Goal: Information Seeking & Learning: Understand process/instructions

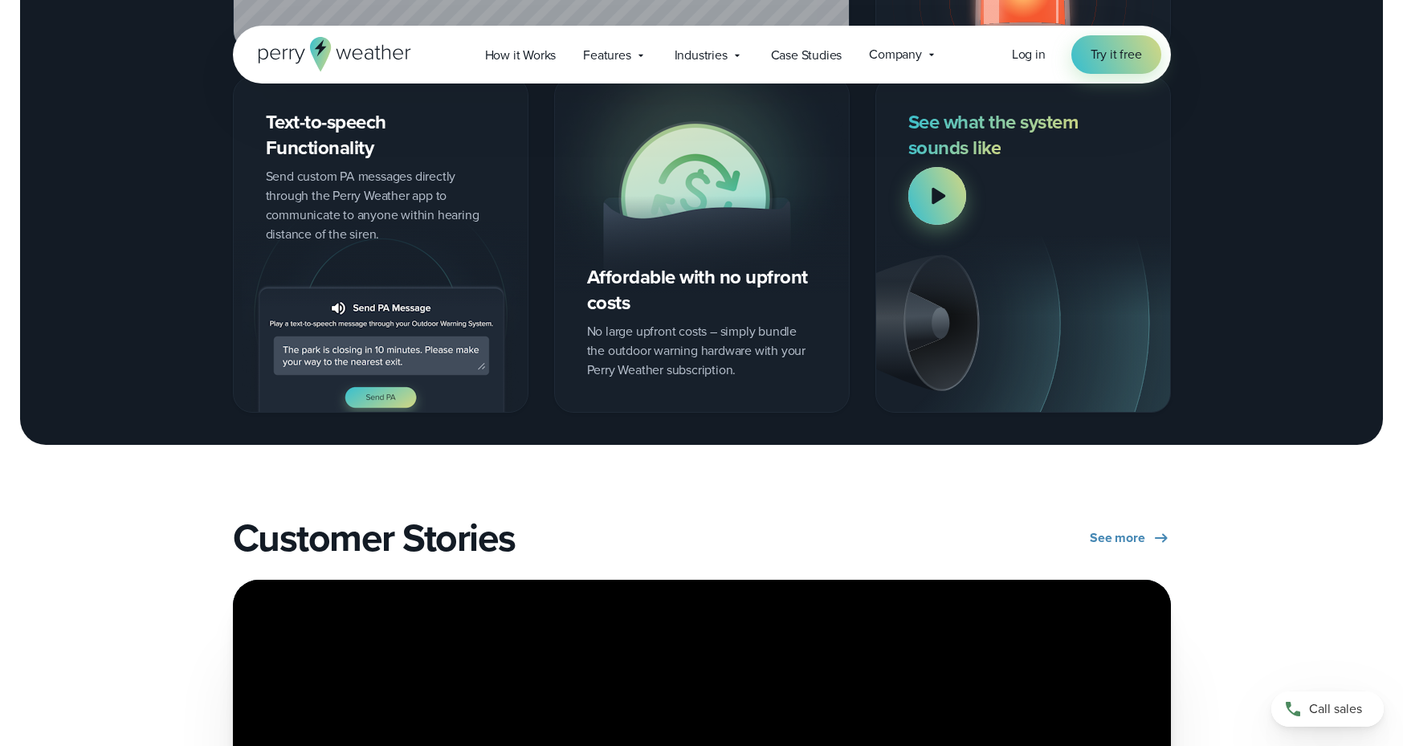
scroll to position [2270, 0]
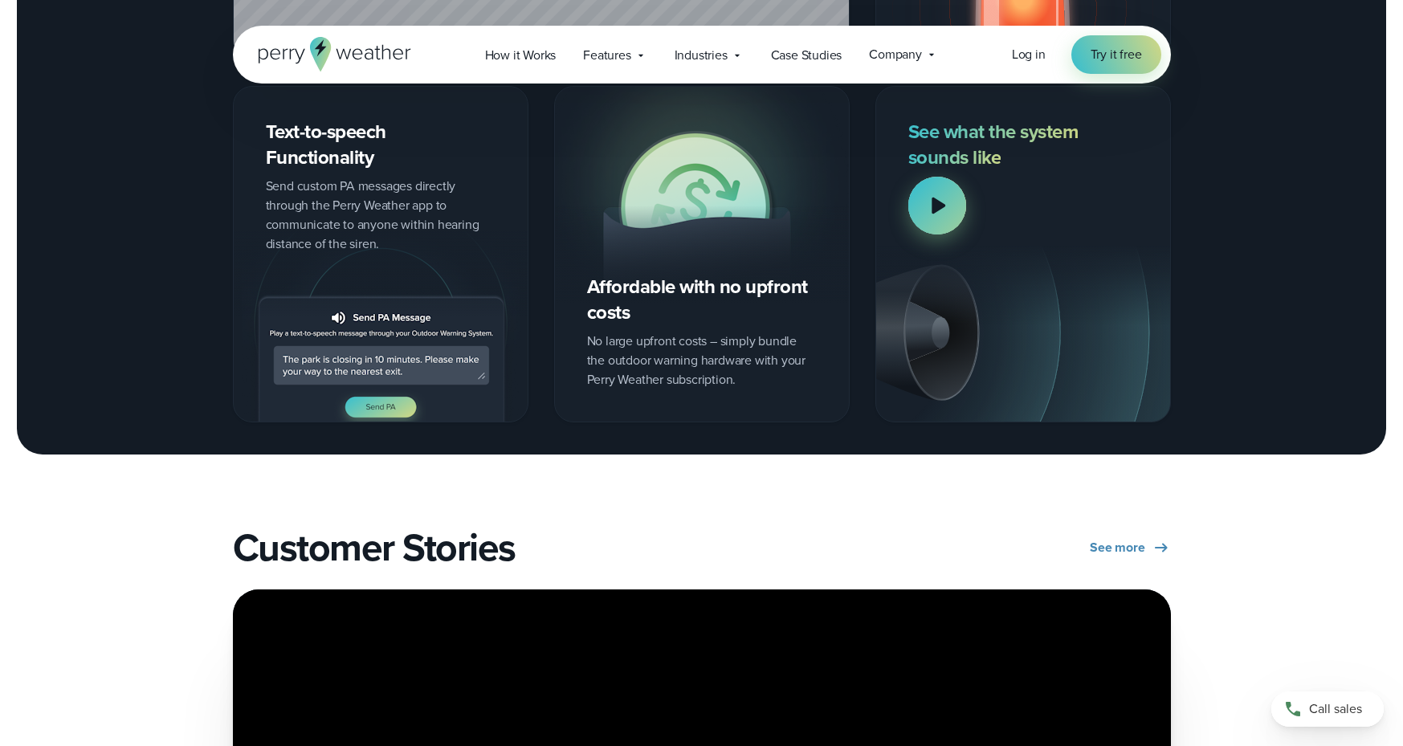
click at [939, 213] on div at bounding box center [937, 206] width 58 height 58
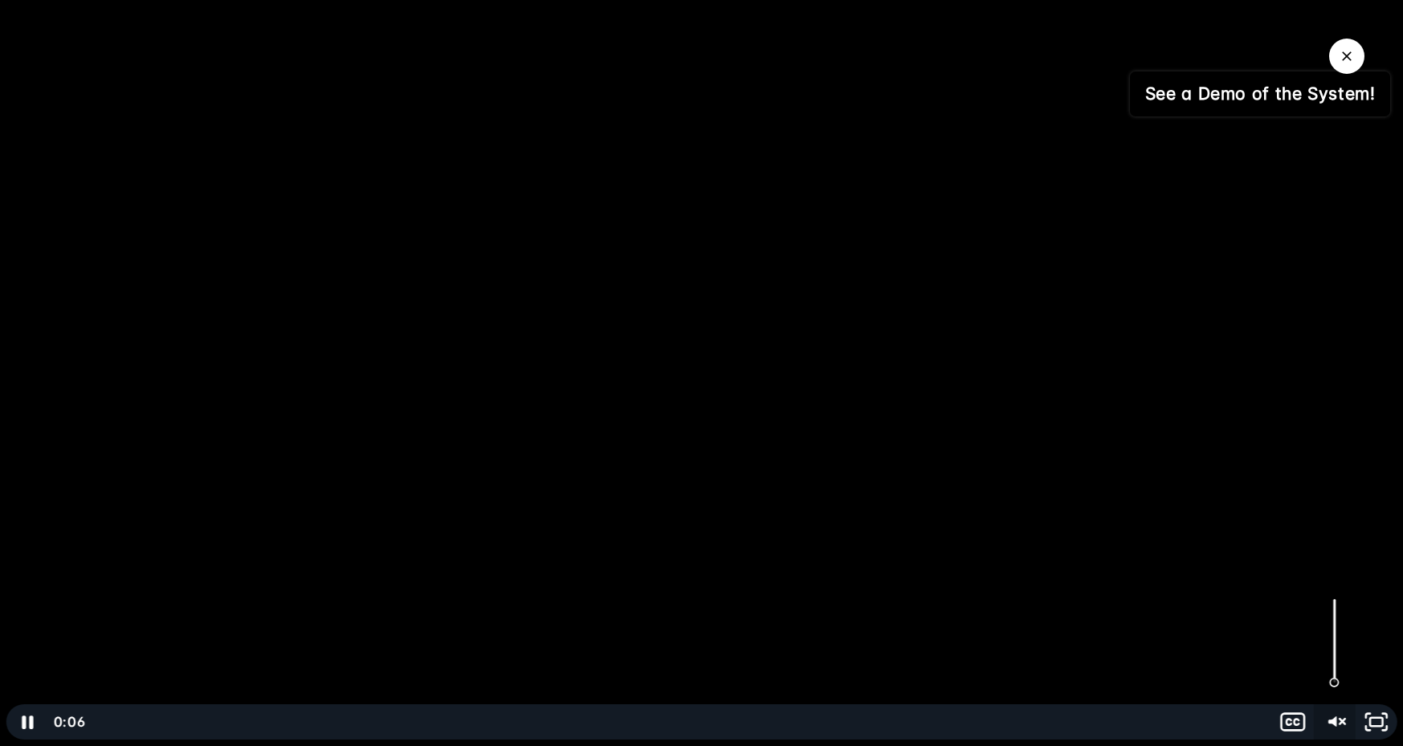
click at [1337, 721] on icon "Unmute" at bounding box center [1334, 721] width 42 height 35
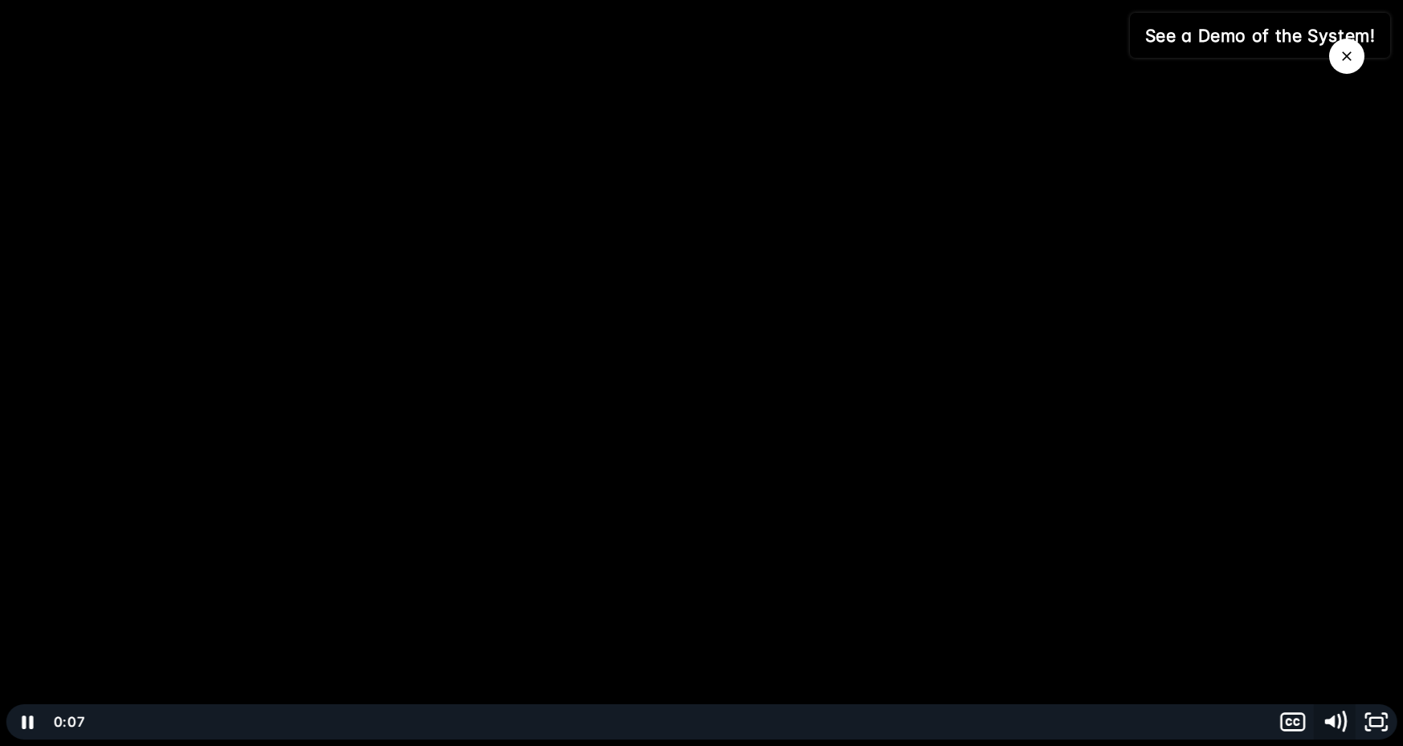
click at [1337, 721] on icon "Mute" at bounding box center [1334, 722] width 50 height 43
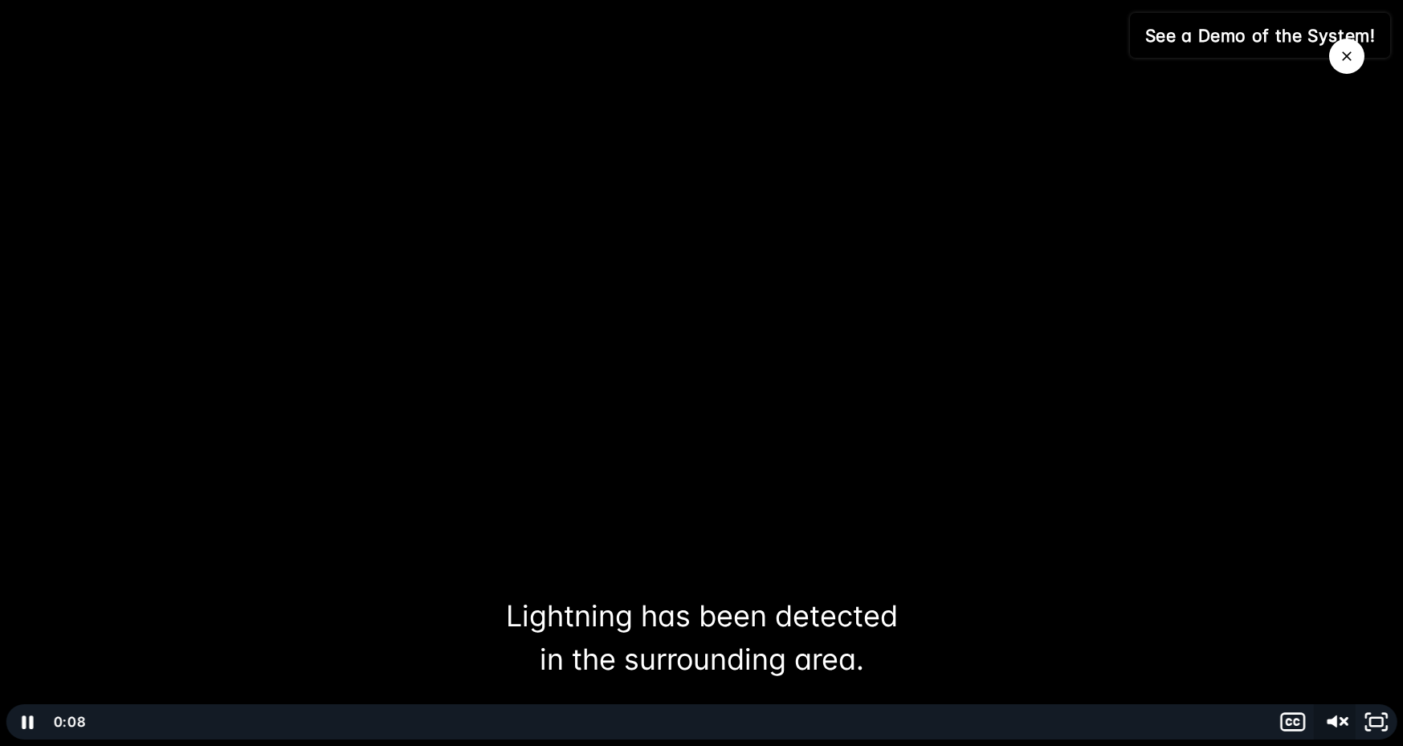
click at [1337, 720] on icon "Unmute" at bounding box center [1334, 722] width 50 height 43
click at [1320, 661] on div at bounding box center [701, 373] width 1403 height 746
click at [1333, 723] on icon "Mute" at bounding box center [1329, 722] width 10 height 12
click at [1333, 723] on icon "Unmute" at bounding box center [1332, 722] width 10 height 12
drag, startPoint x: 1208, startPoint y: 651, endPoint x: 1160, endPoint y: 626, distance: 53.9
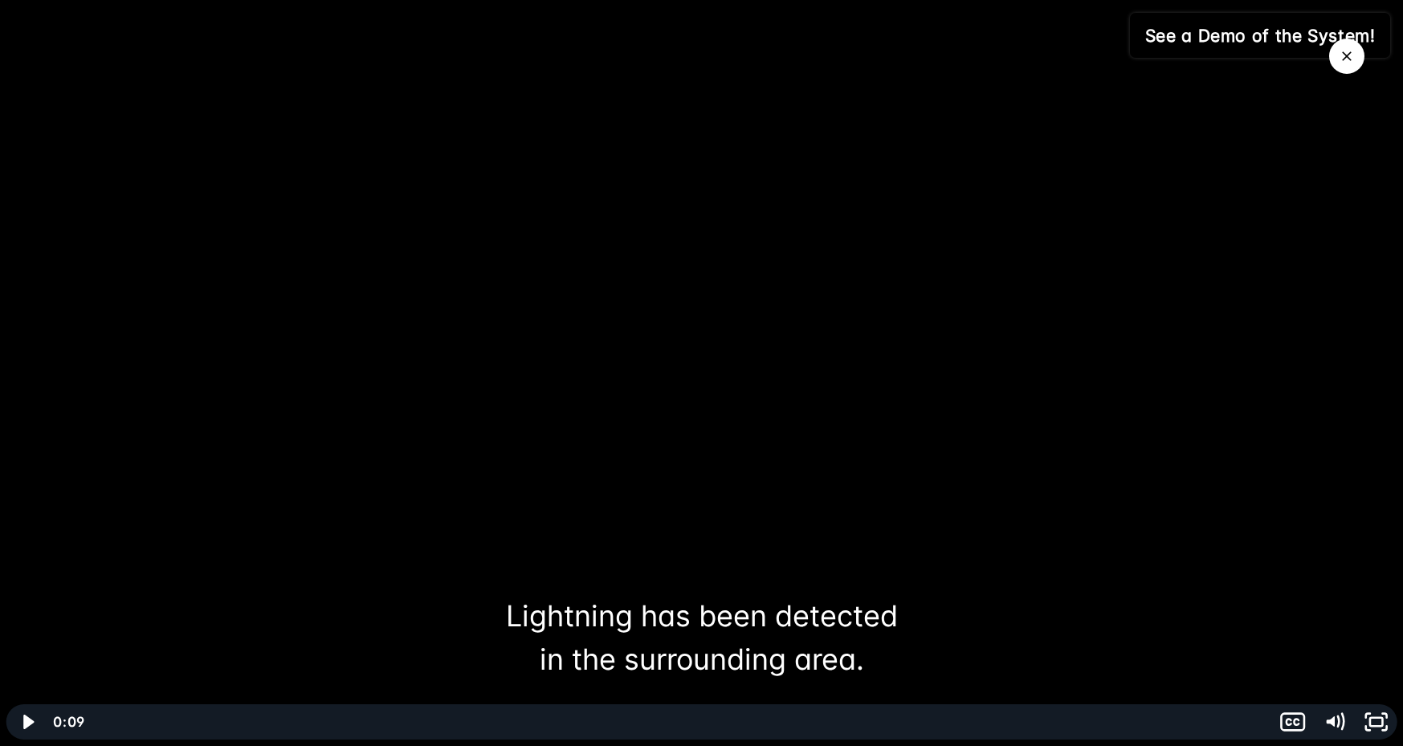
click at [1189, 643] on div at bounding box center [701, 373] width 1403 height 746
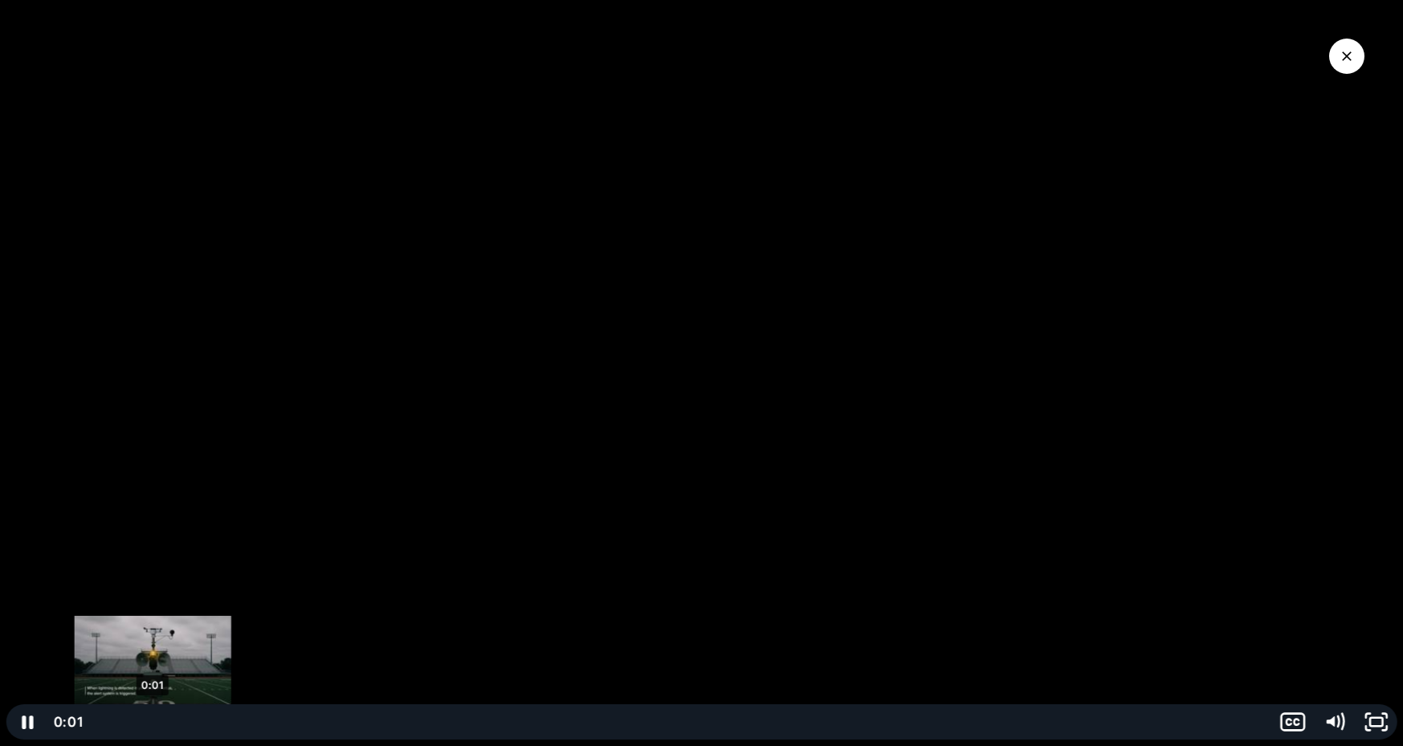
click at [152, 725] on div "0:01" at bounding box center [679, 721] width 1164 height 35
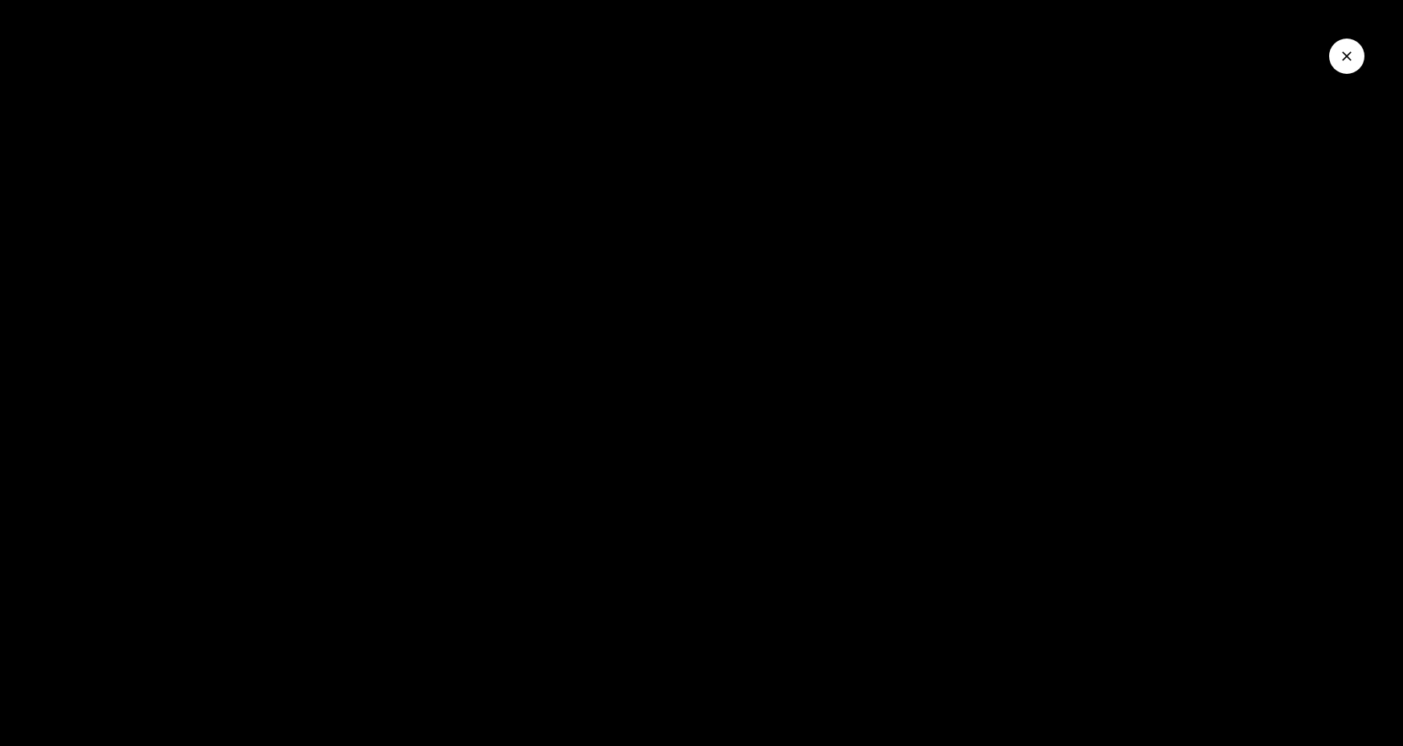
click at [1342, 54] on icon "Close Video" at bounding box center [1347, 56] width 16 height 16
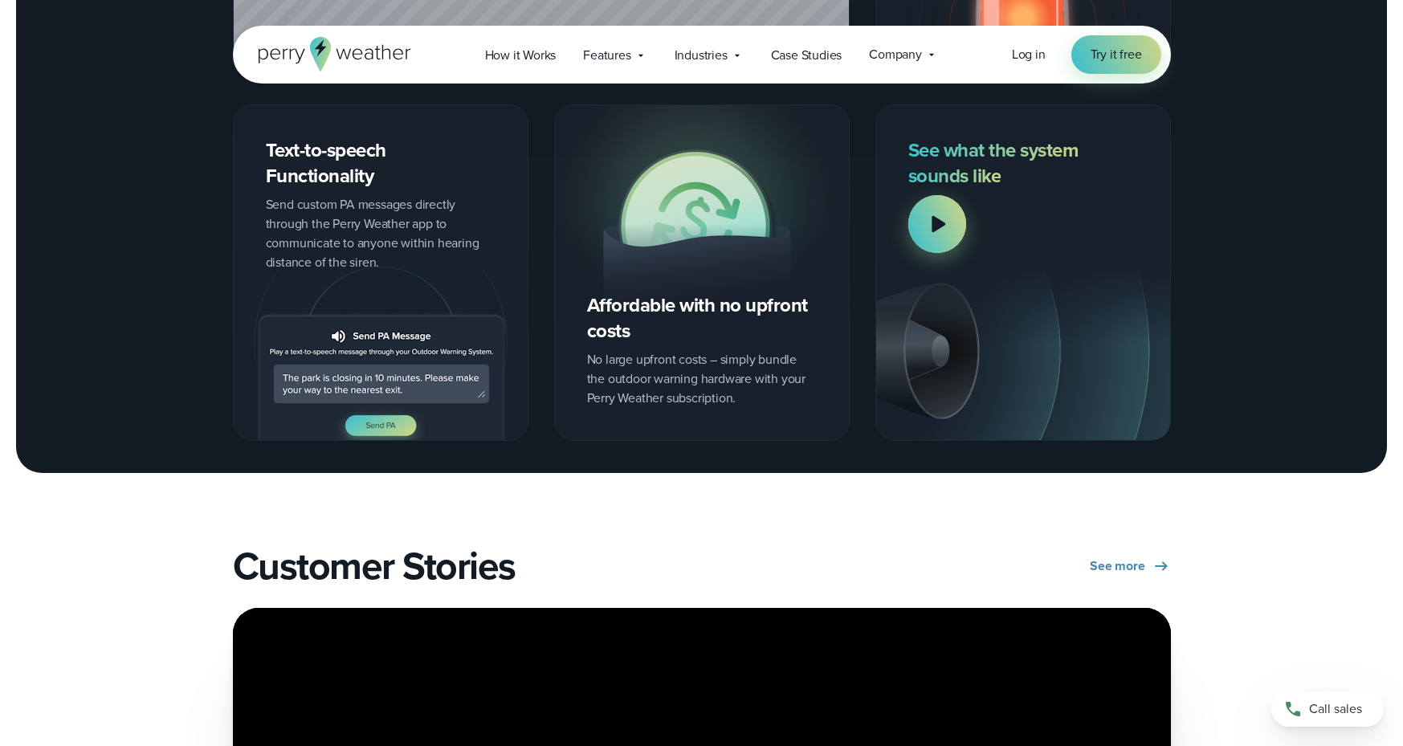
scroll to position [2244, 0]
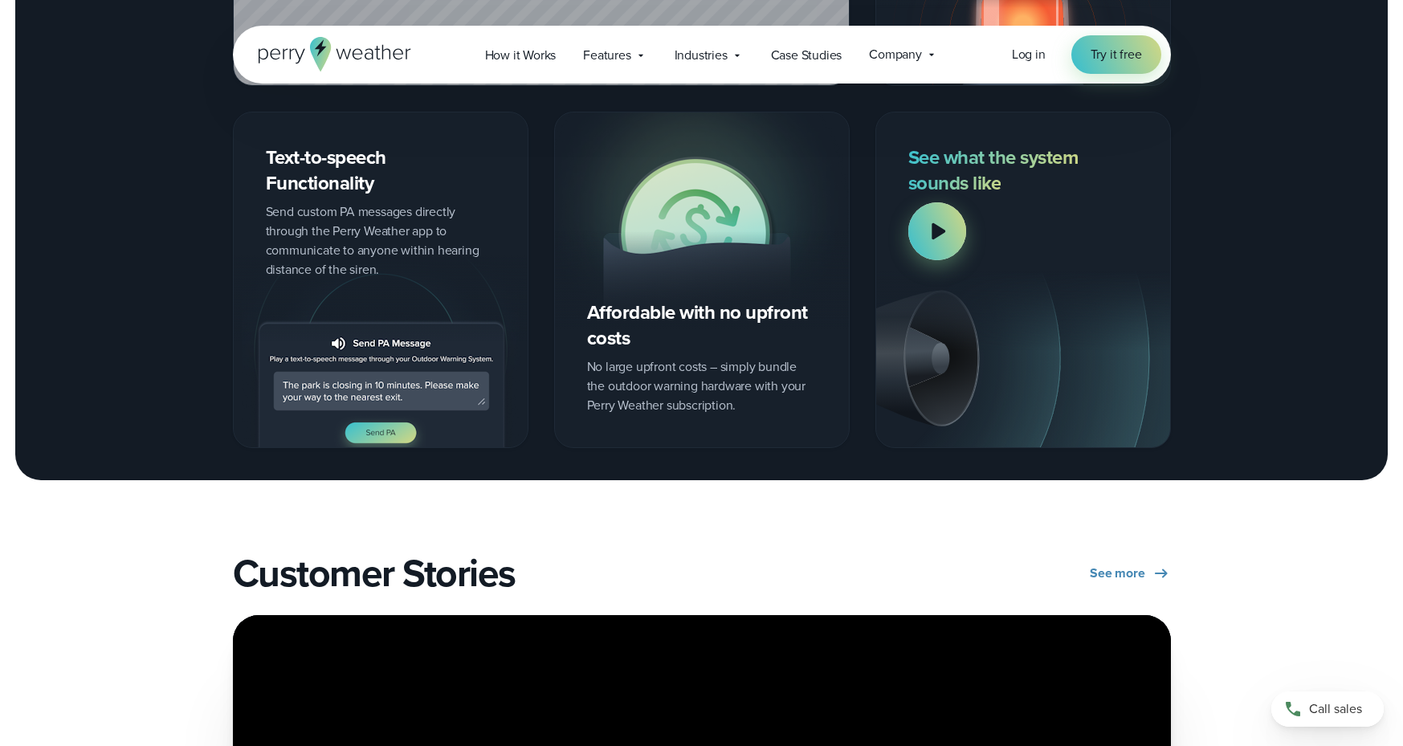
click at [710, 247] on img at bounding box center [702, 220] width 294 height 216
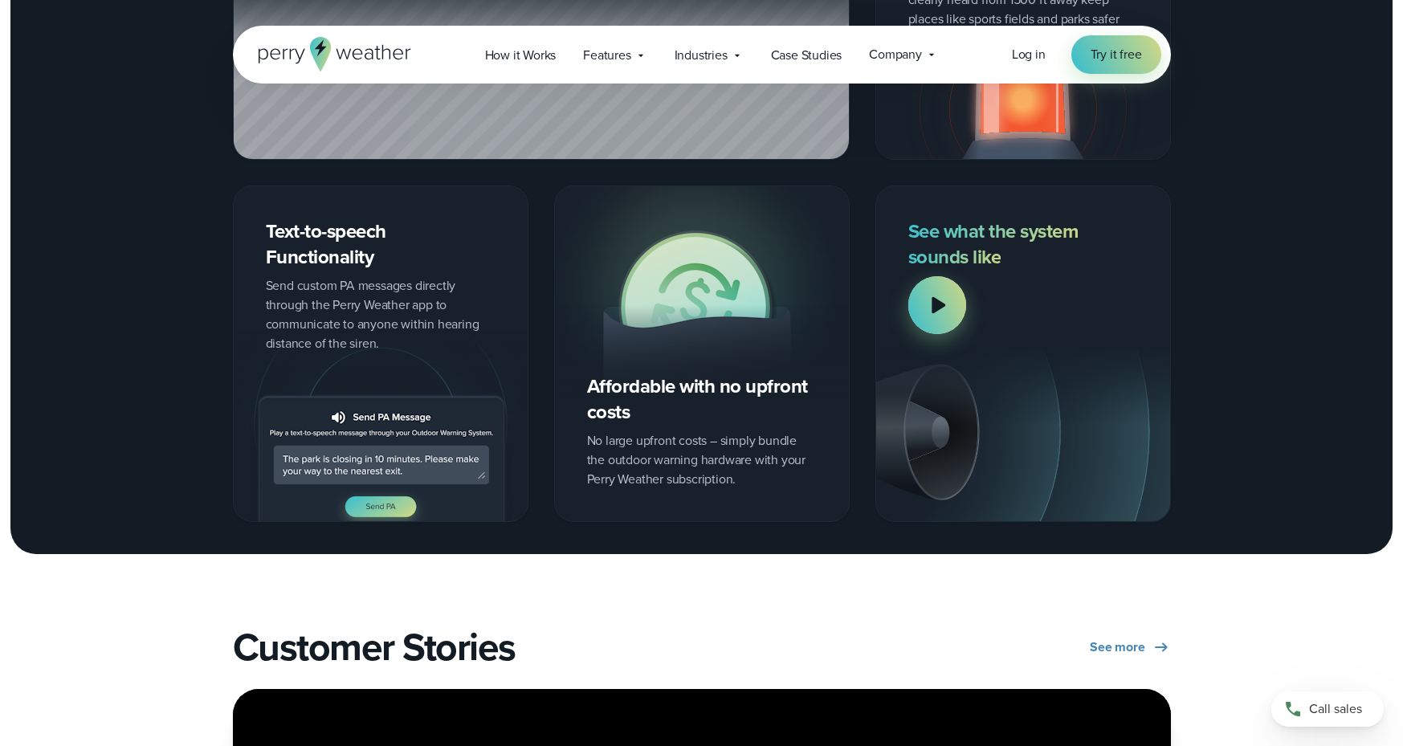
scroll to position [2160, 0]
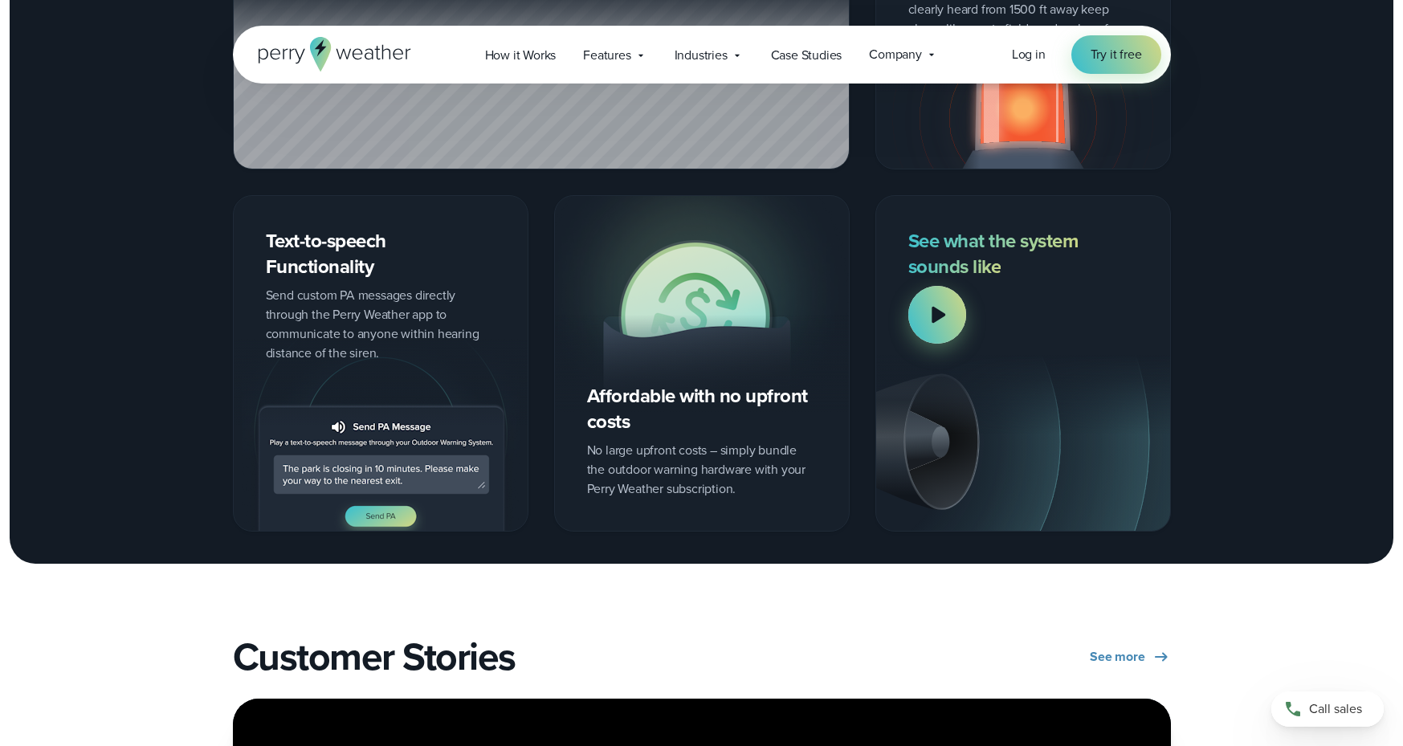
click at [679, 298] on img at bounding box center [702, 304] width 294 height 216
click at [651, 394] on img at bounding box center [702, 304] width 294 height 216
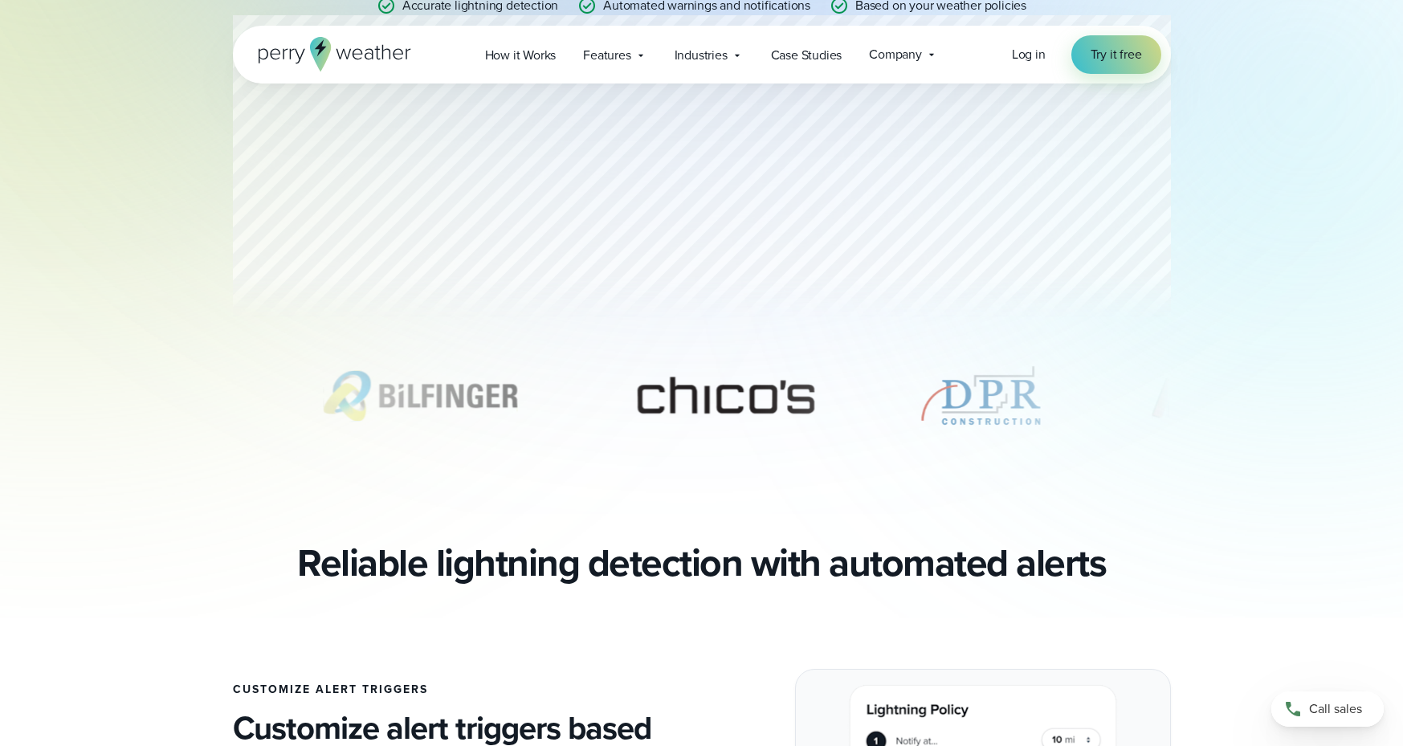
scroll to position [361, 0]
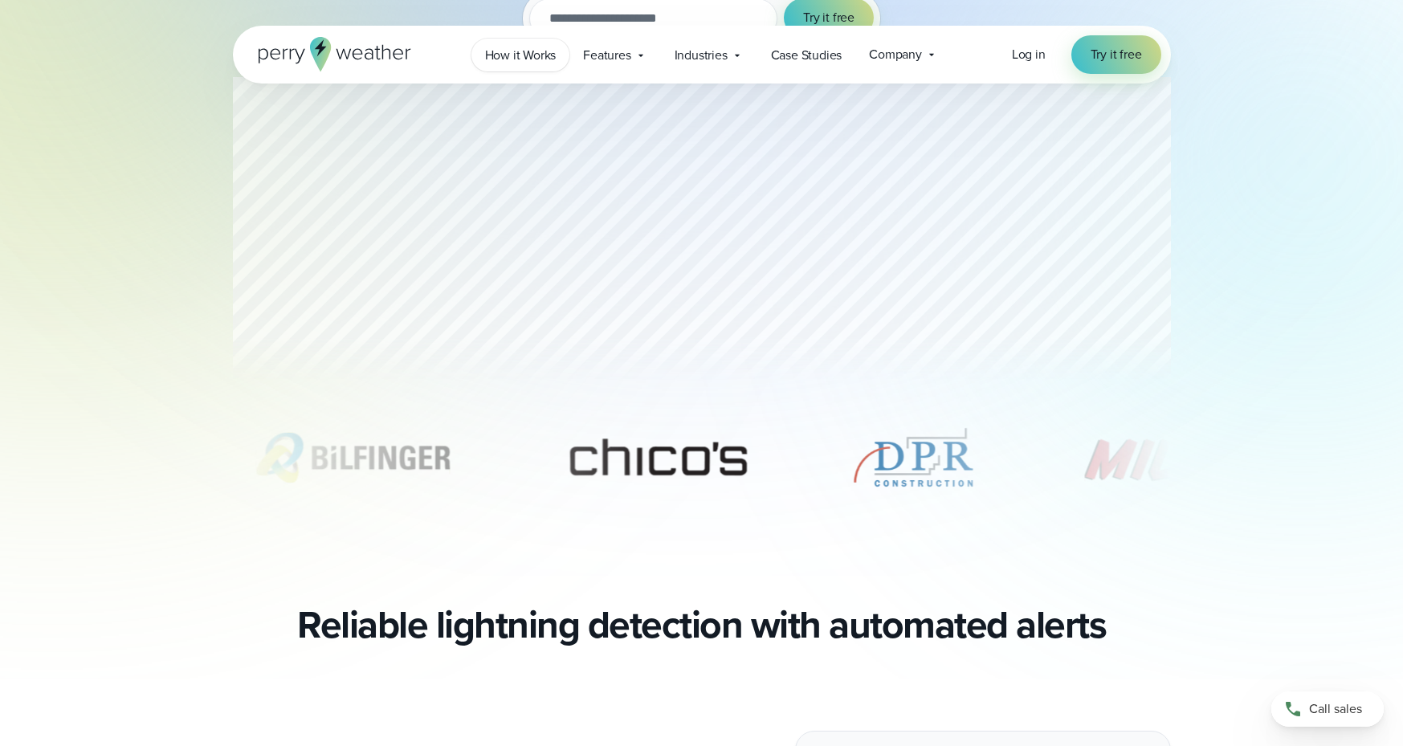
click at [543, 57] on span "How it Works" at bounding box center [520, 55] width 71 height 19
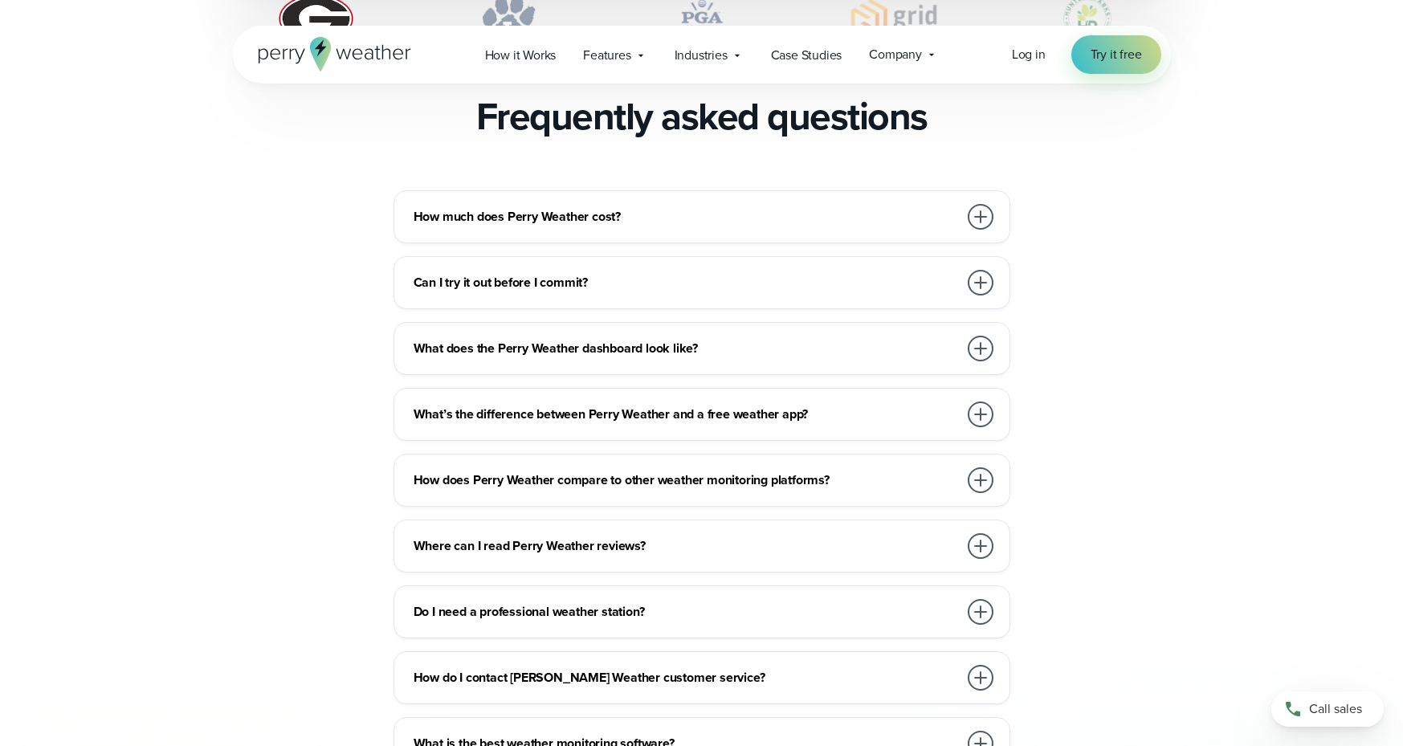
scroll to position [3513, 0]
